Goal: Entertainment & Leisure: Consume media (video, audio)

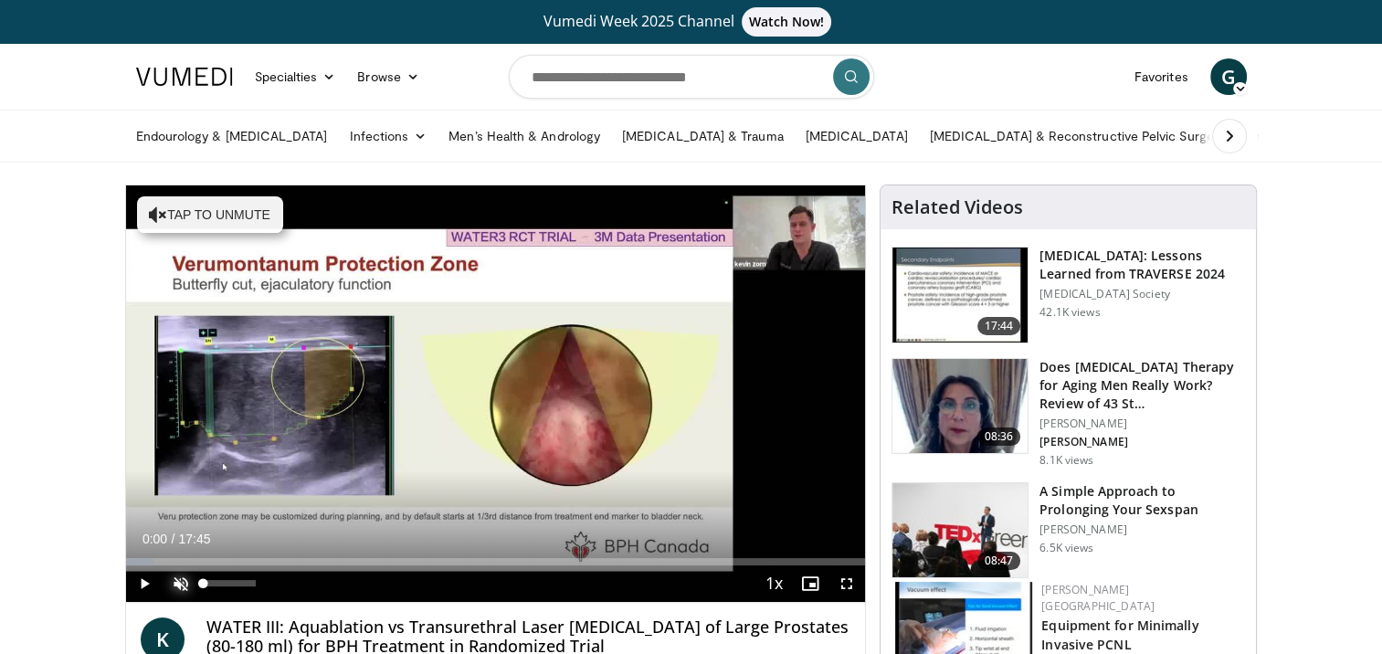
click at [185, 585] on span "Video Player" at bounding box center [181, 584] width 37 height 37
click at [140, 579] on span "Video Player" at bounding box center [144, 584] width 37 height 37
click at [848, 585] on span "Video Player" at bounding box center [847, 584] width 37 height 37
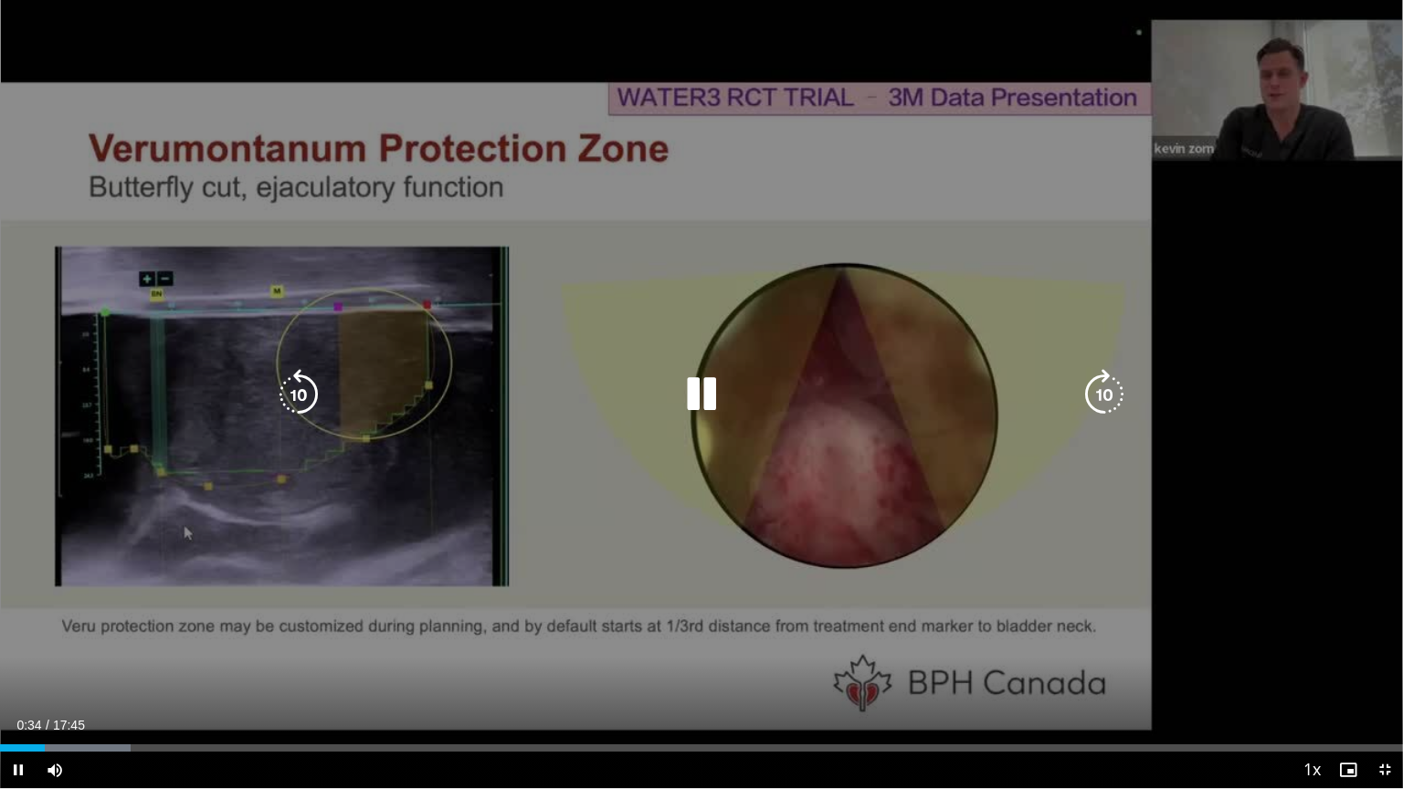
click at [599, 492] on div "10 seconds Tap to unmute" at bounding box center [701, 394] width 1403 height 789
click at [514, 555] on div "10 seconds Tap to unmute" at bounding box center [701, 394] width 1403 height 789
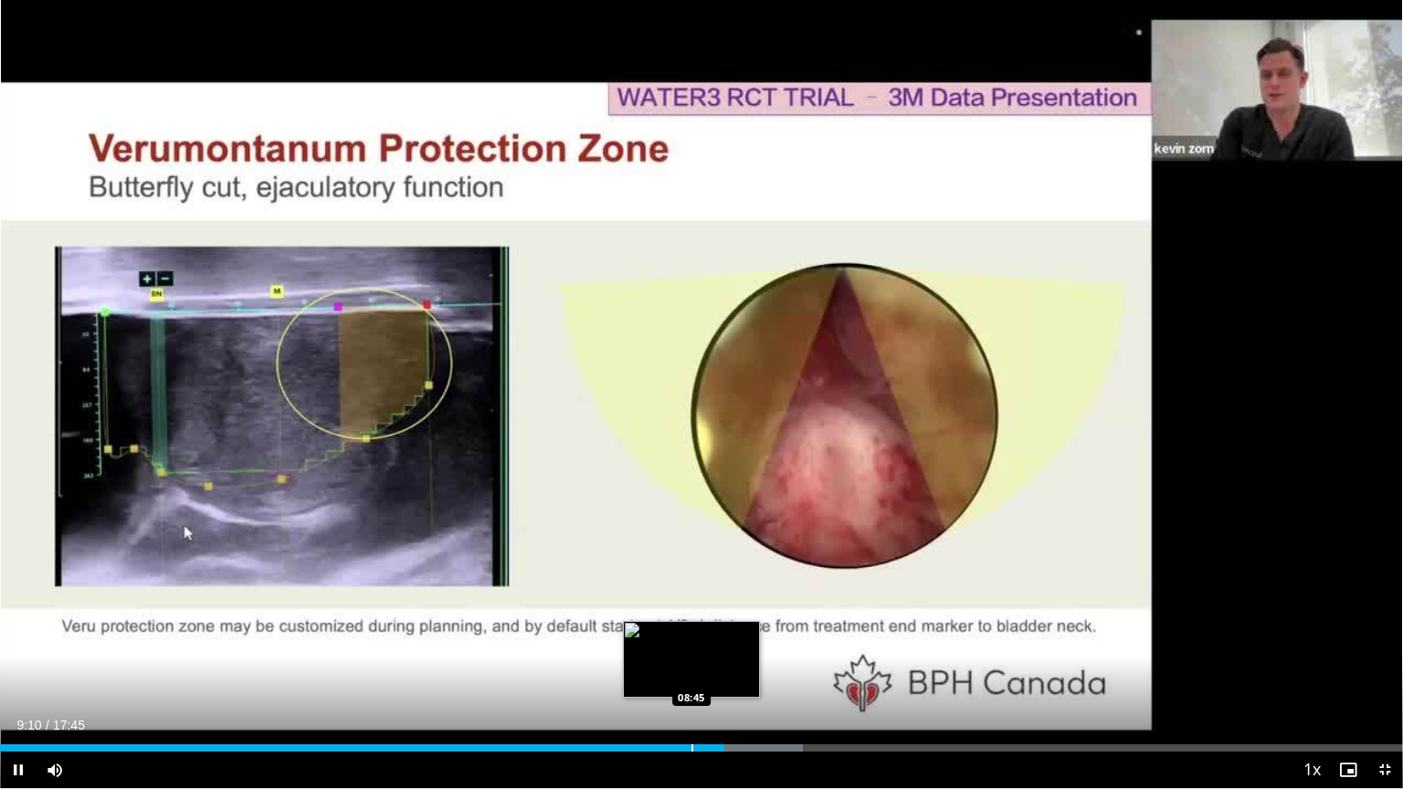
click at [692, 653] on div "Progress Bar" at bounding box center [693, 748] width 2 height 7
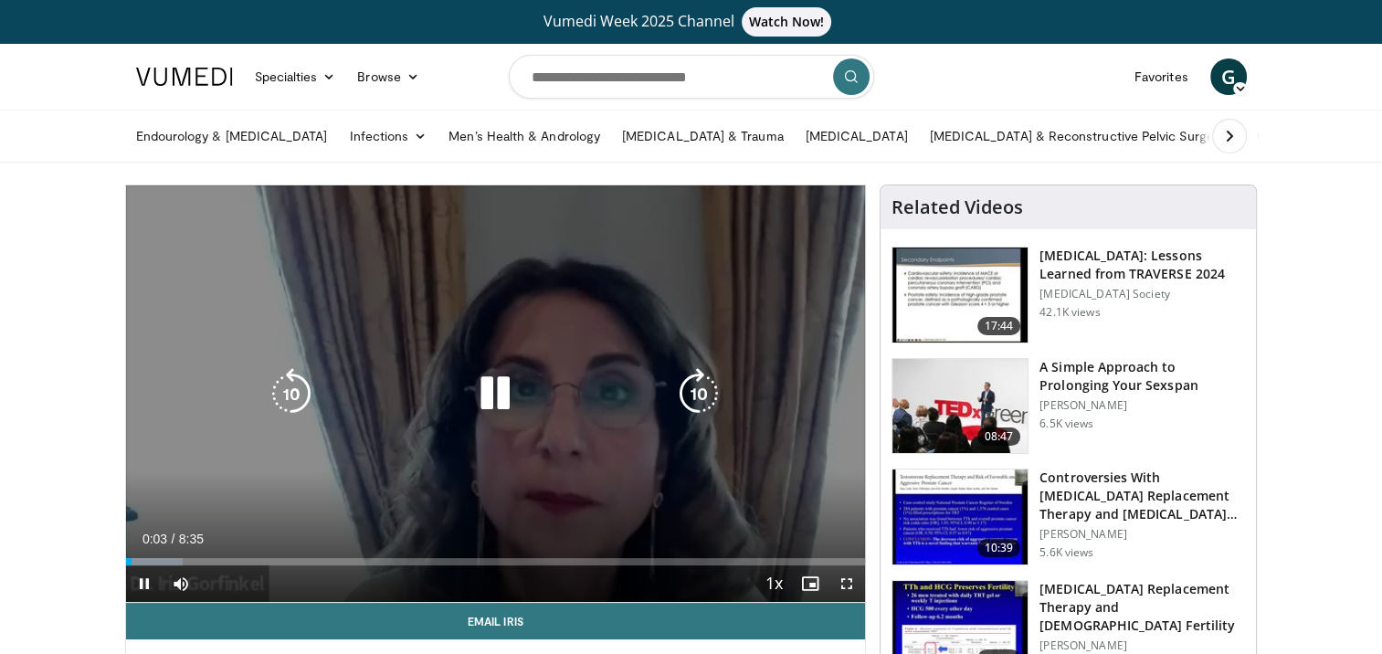
click at [523, 422] on div "10 seconds Tap to unmute" at bounding box center [496, 393] width 740 height 417
click at [490, 467] on div "10 seconds Tap to unmute" at bounding box center [496, 393] width 740 height 417
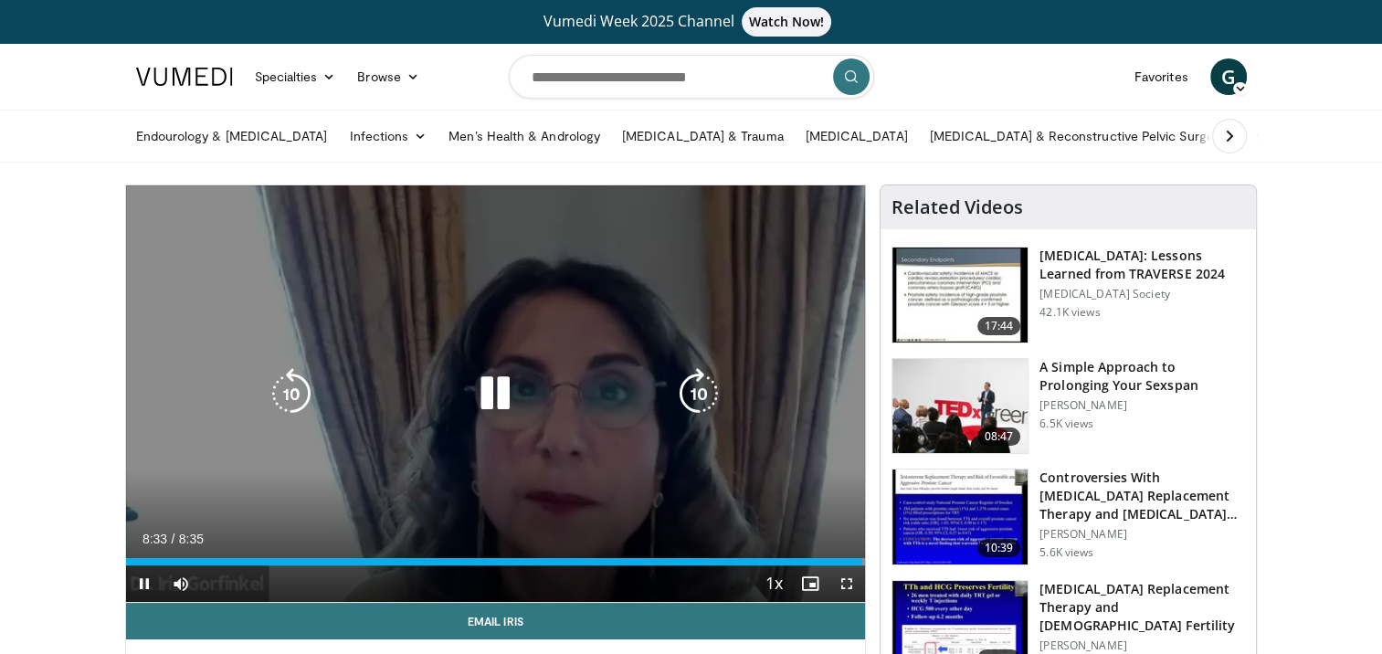
click at [431, 515] on div "10 seconds Tap to unmute" at bounding box center [496, 393] width 740 height 417
